Goal: Check status: Check status

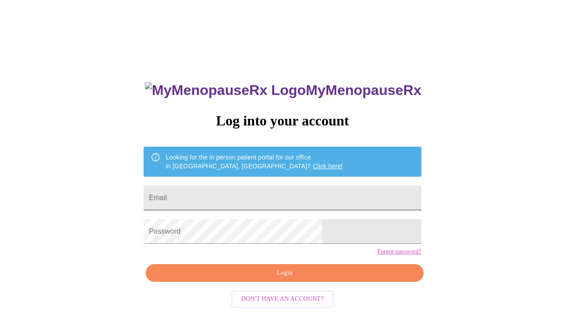
click at [242, 199] on input "Email" at bounding box center [281, 197] width 277 height 25
type input "[EMAIL_ADDRESS][DOMAIN_NAME]"
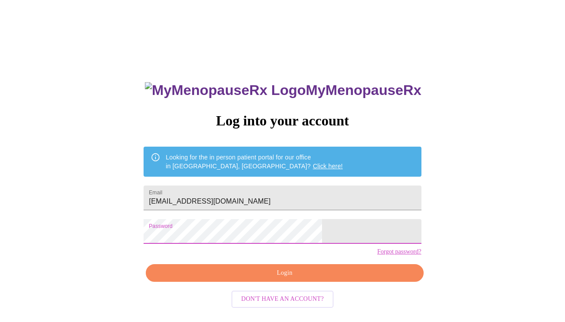
click at [276, 279] on span "Login" at bounding box center [284, 272] width 257 height 11
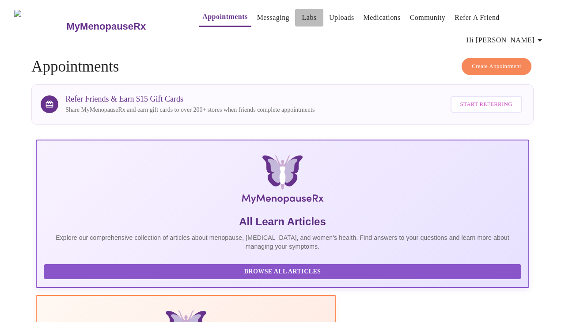
click at [302, 13] on link "Labs" at bounding box center [309, 17] width 15 height 12
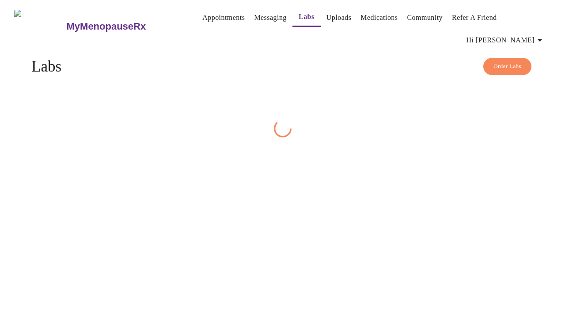
click at [298, 13] on link "Labs" at bounding box center [306, 17] width 16 height 12
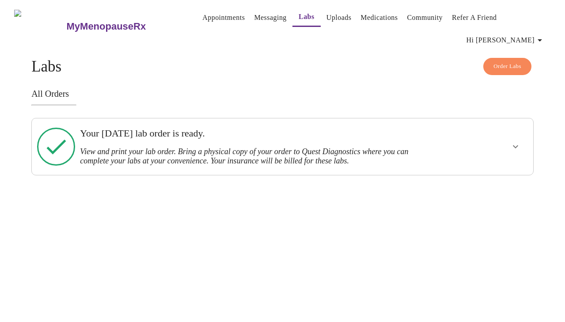
click at [520, 144] on icon "show more" at bounding box center [515, 146] width 11 height 11
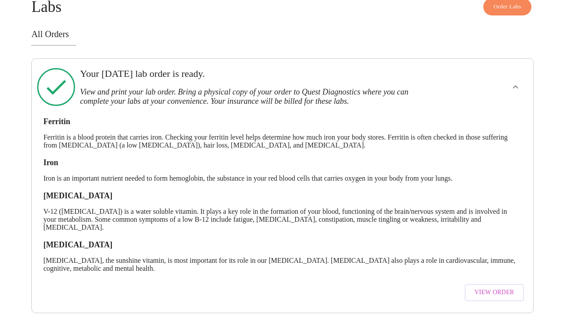
scroll to position [66, 0]
click at [498, 287] on span "View Order" at bounding box center [494, 292] width 40 height 11
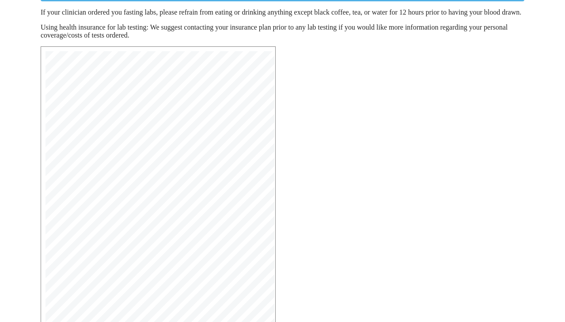
scroll to position [209, 0]
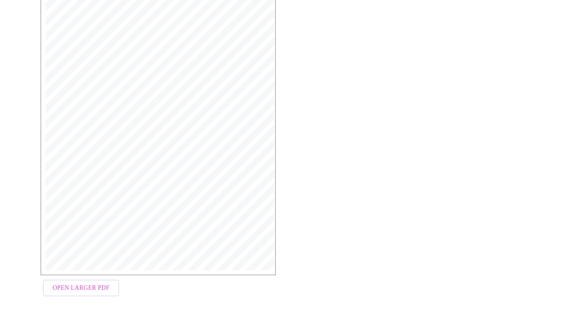
click at [75, 294] on span "Open Larger PDF" at bounding box center [81, 288] width 57 height 11
